Goal: Information Seeking & Learning: Learn about a topic

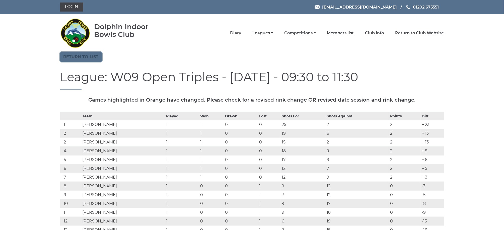
click at [83, 58] on link "Return to list" at bounding box center [81, 57] width 42 height 10
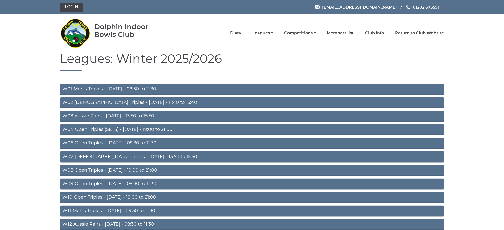
click at [124, 182] on link "W09 Open Triples - Wednesday - 09:30 to 11:30" at bounding box center [252, 184] width 384 height 11
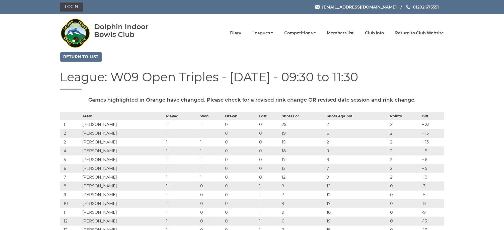
click at [473, 45] on nav "Dolphin Indoor Bowls Club Diary Leagues Club leagues - Winter 2025/2026 Club le…" at bounding box center [252, 33] width 504 height 38
click at [79, 58] on link "Return to list" at bounding box center [81, 57] width 42 height 10
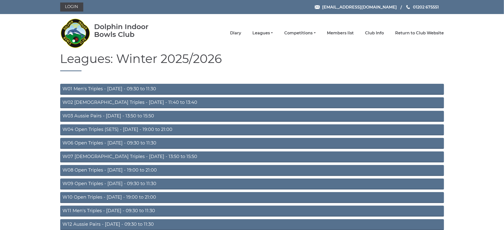
click at [124, 183] on link "W09 Open Triples - Wednesday - 09:30 to 11:30" at bounding box center [252, 184] width 384 height 11
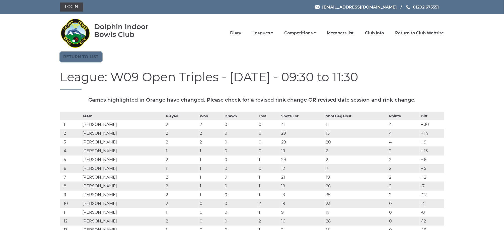
click at [77, 58] on link "Return to list" at bounding box center [81, 57] width 42 height 10
